Goal: Navigation & Orientation: Understand site structure

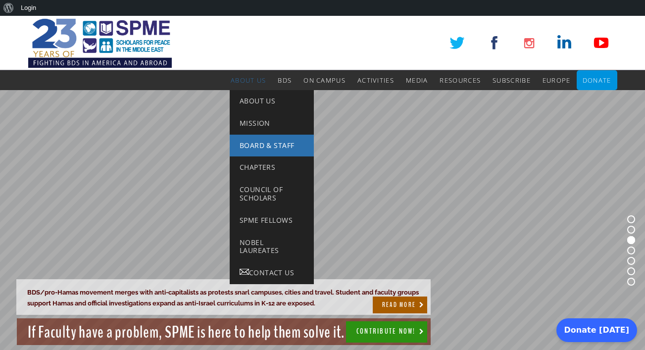
click at [257, 138] on link "Board & Staff" at bounding box center [272, 146] width 84 height 22
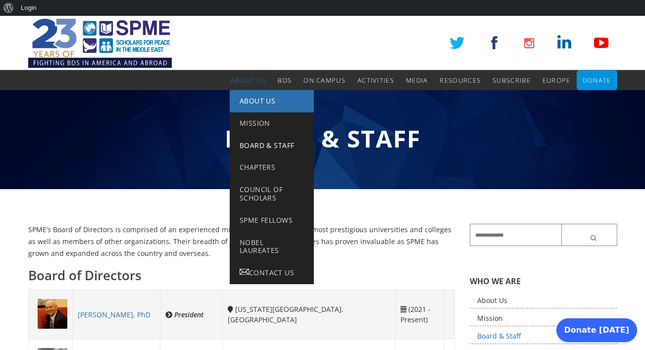
click at [254, 101] on span "About Us" at bounding box center [258, 100] width 36 height 9
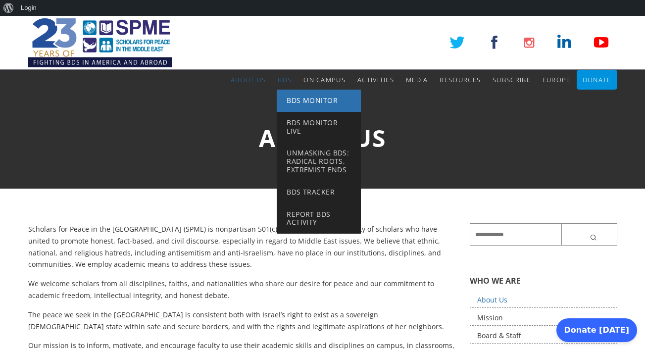
click at [291, 98] on span "BDS Monitor" at bounding box center [312, 100] width 51 height 9
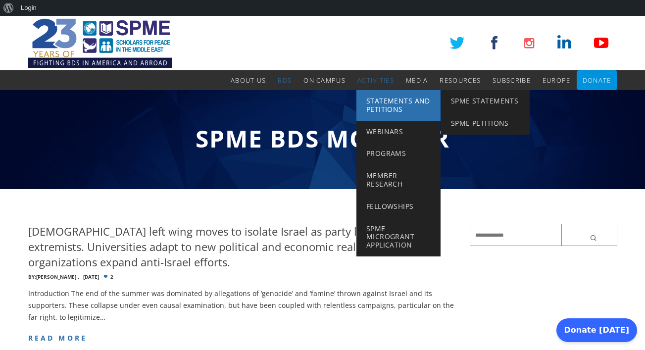
click at [368, 101] on span "Statements and Petitions" at bounding box center [398, 105] width 64 height 18
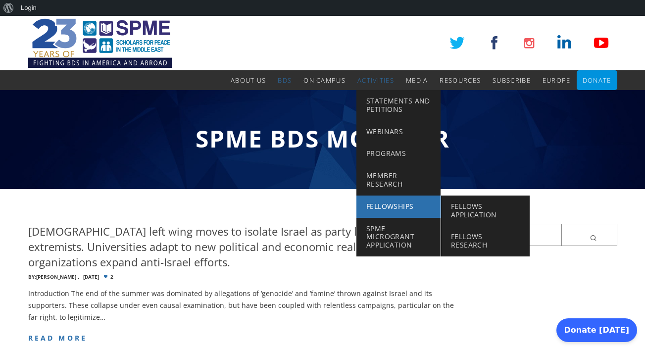
click at [389, 195] on link "Fellowships" at bounding box center [398, 206] width 84 height 22
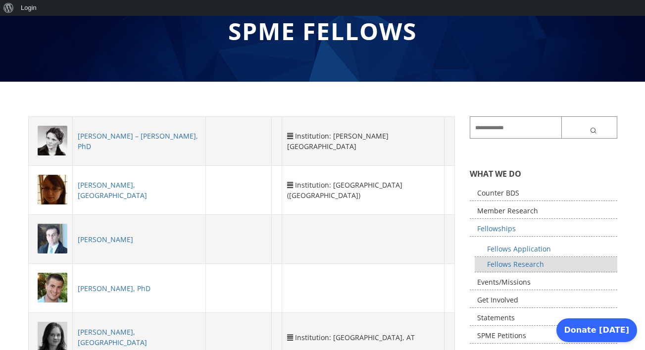
scroll to position [115, 0]
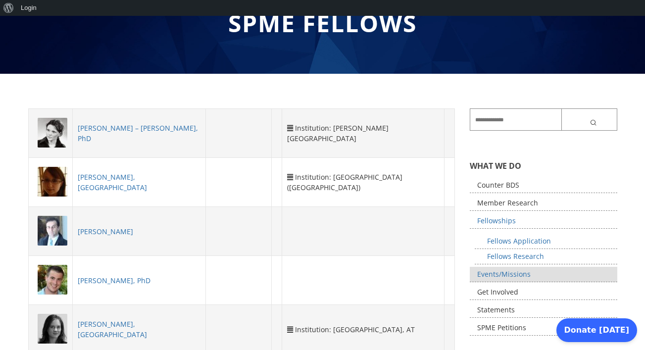
click at [490, 270] on link "Events/Missions" at bounding box center [543, 274] width 147 height 15
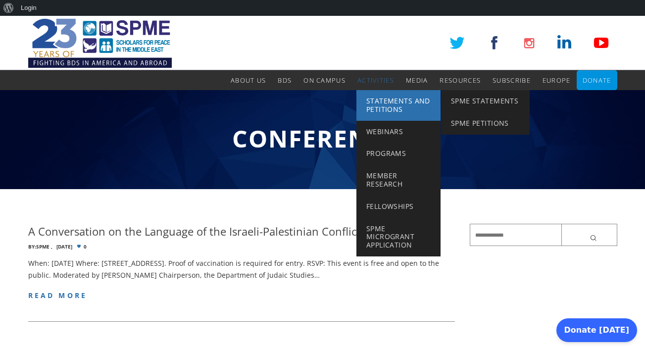
click at [384, 103] on span "Statements and Petitions" at bounding box center [398, 105] width 64 height 18
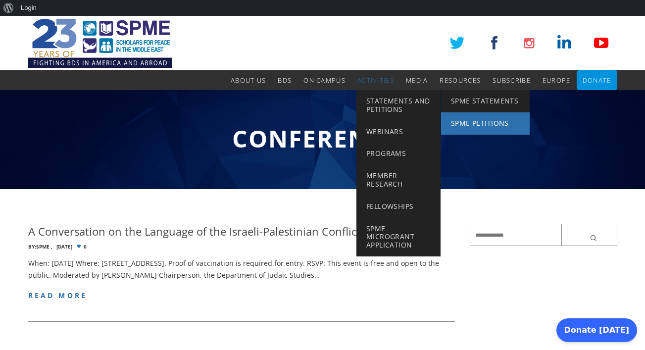
click at [475, 122] on span "SPME Petitions" at bounding box center [480, 122] width 58 height 9
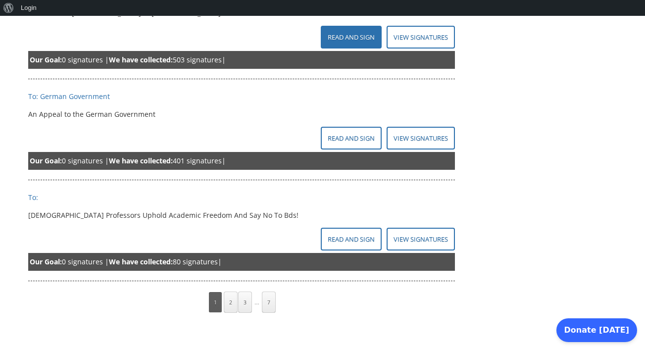
scroll to position [444, 0]
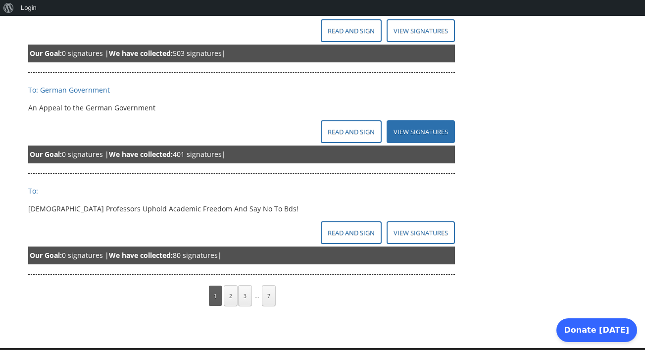
click at [393, 133] on link "View Signatures" at bounding box center [420, 131] width 68 height 23
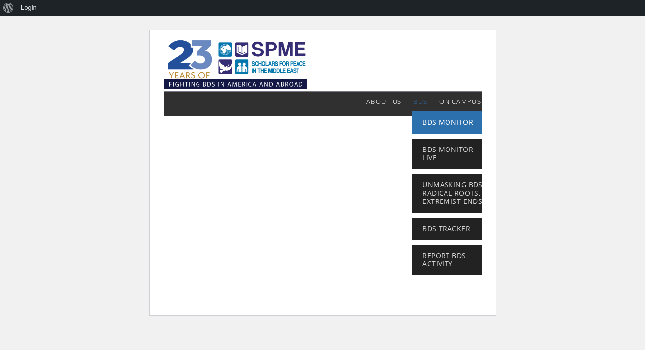
click at [427, 125] on span "BDS Monitor" at bounding box center [447, 121] width 51 height 9
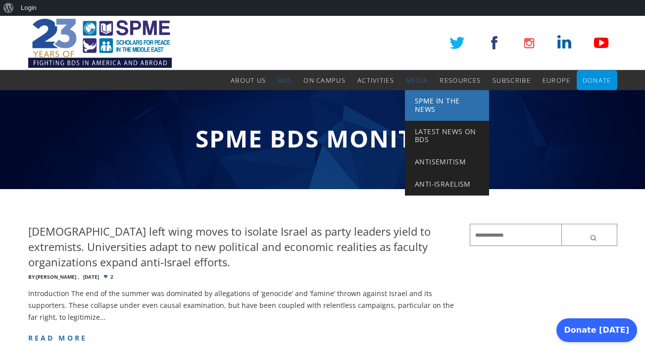
click at [427, 99] on span "SPME in the News" at bounding box center [437, 105] width 45 height 18
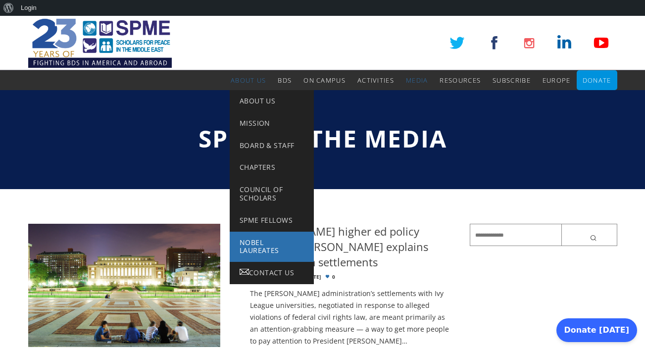
click at [245, 244] on span "Nobel Laureates" at bounding box center [260, 247] width 40 height 18
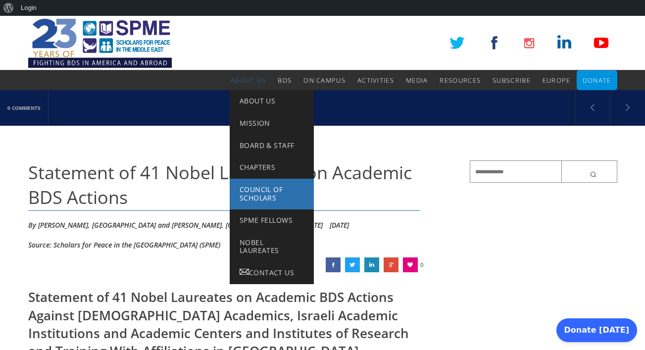
click at [245, 191] on span "Council of Scholars" at bounding box center [261, 194] width 43 height 18
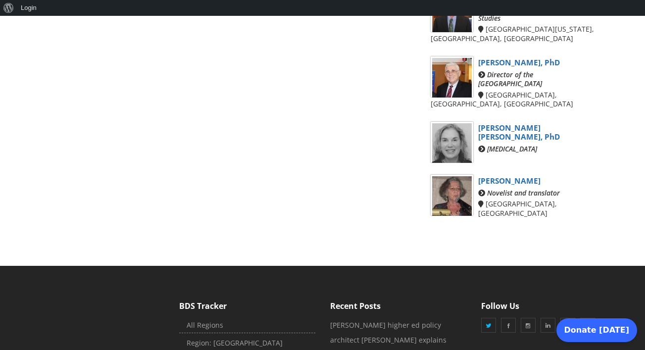
scroll to position [840, 0]
